Goal: Transaction & Acquisition: Obtain resource

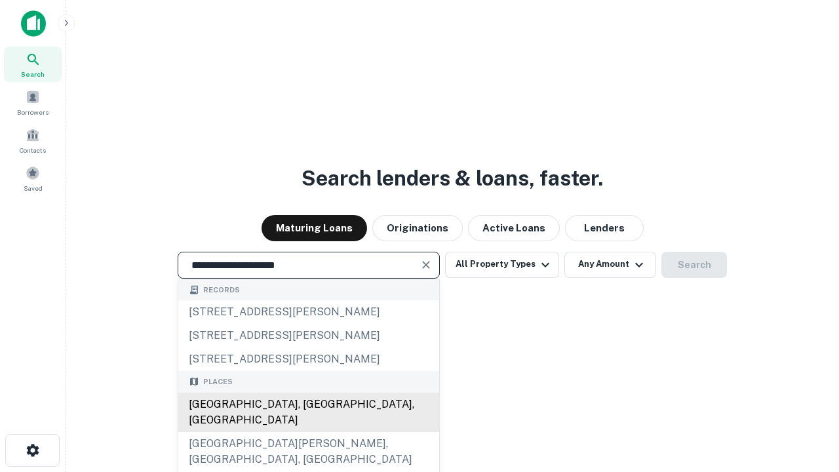
click at [308, 432] on div "Santa Monica, CA, USA" at bounding box center [308, 411] width 261 height 39
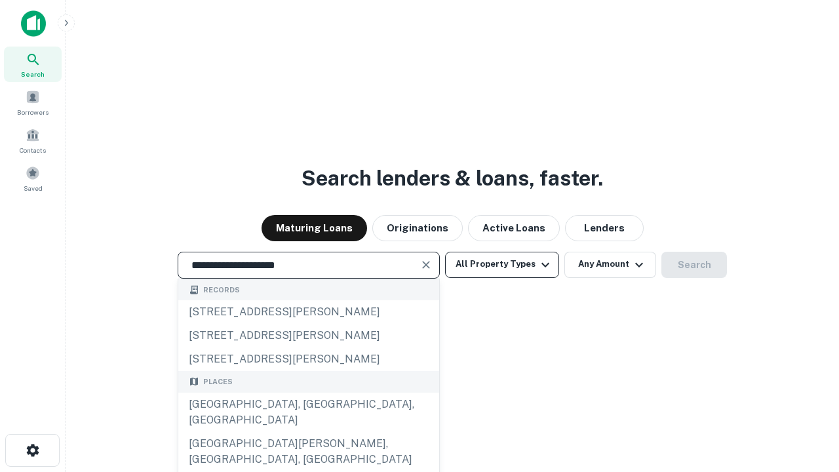
type input "**********"
click at [502, 264] on button "All Property Types" at bounding box center [502, 265] width 114 height 26
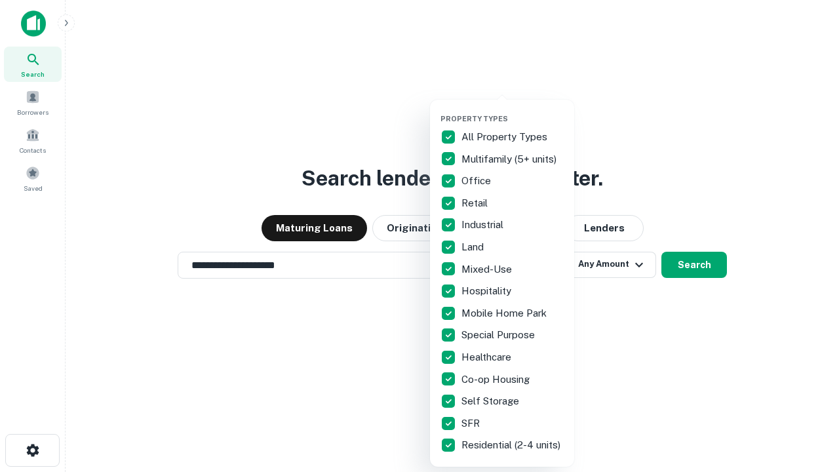
click at [512, 110] on button "button" at bounding box center [512, 110] width 144 height 1
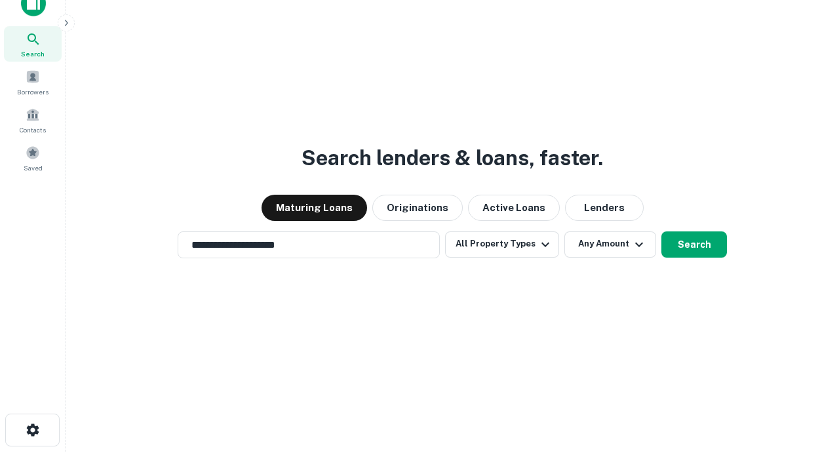
scroll to position [8, 158]
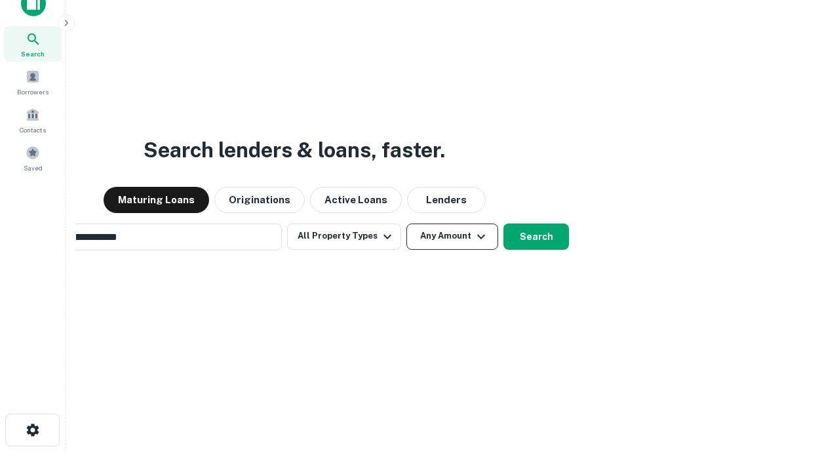
click at [406, 223] on button "Any Amount" at bounding box center [452, 236] width 92 height 26
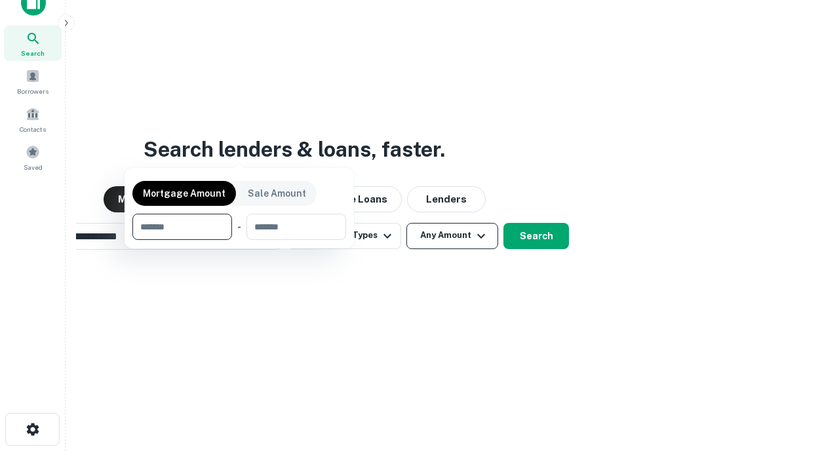
scroll to position [94, 371]
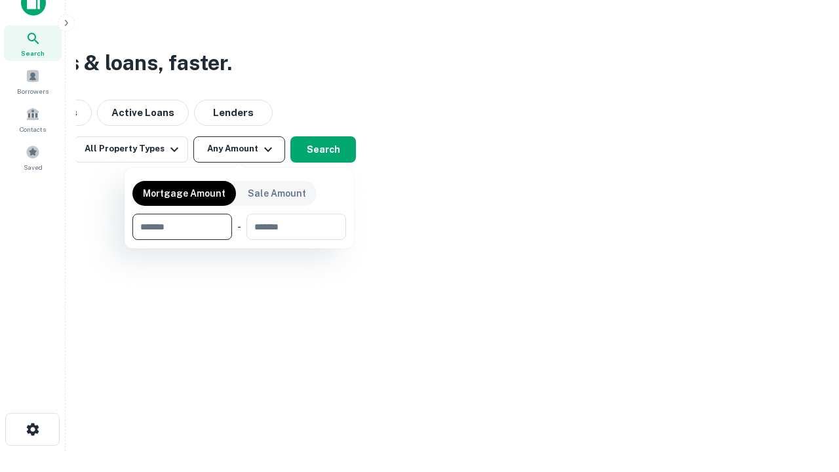
type input "*******"
click at [239, 240] on button "button" at bounding box center [239, 240] width 214 height 1
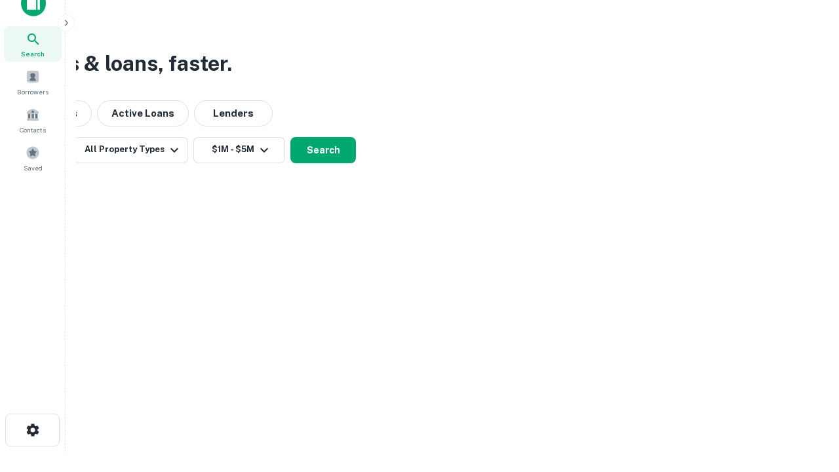
scroll to position [8, 242]
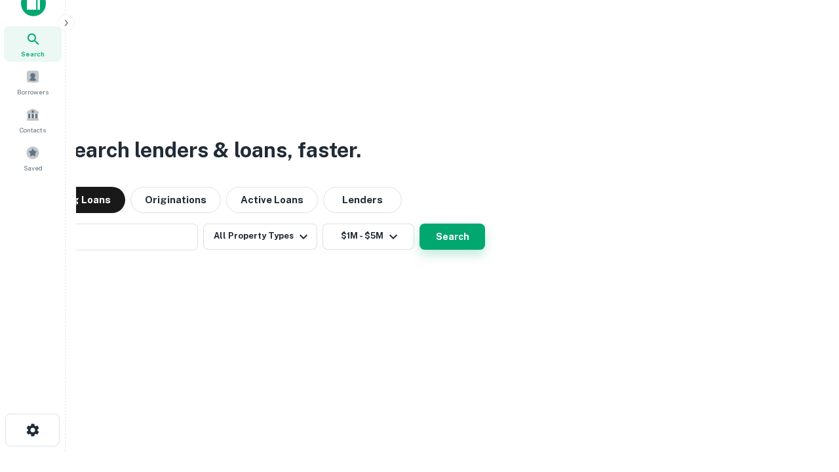
click at [419, 223] on button "Search" at bounding box center [452, 236] width 66 height 26
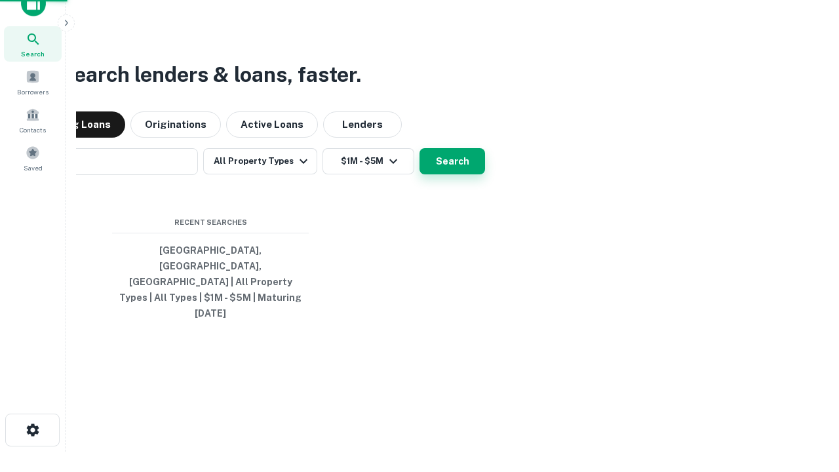
scroll to position [35, 371]
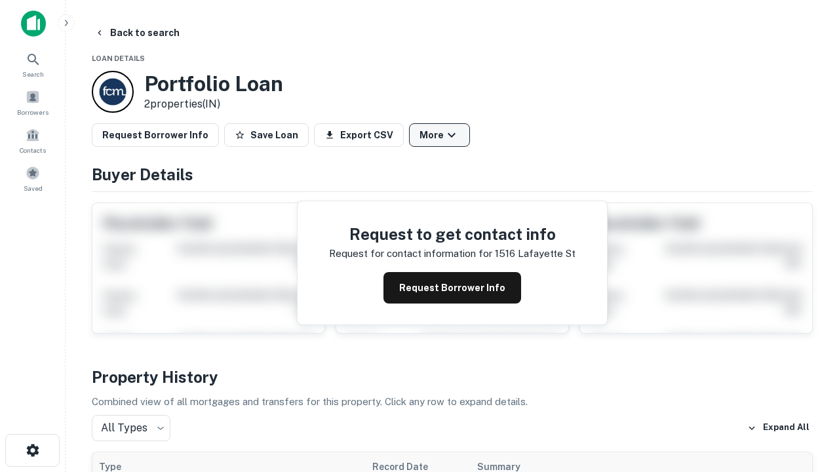
click at [439, 135] on button "More" at bounding box center [439, 135] width 61 height 24
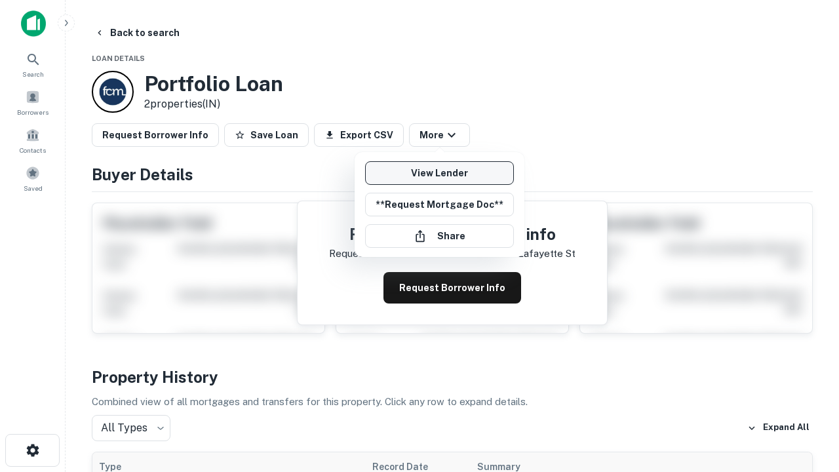
click at [439, 173] on link "View Lender" at bounding box center [439, 173] width 149 height 24
